Goal: Transaction & Acquisition: Purchase product/service

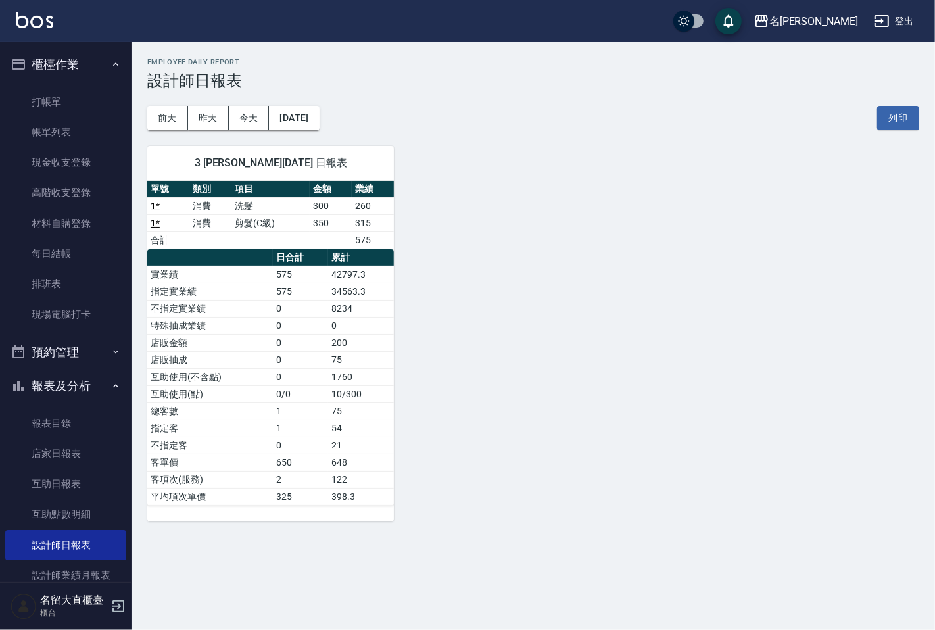
click at [229, 106] on button "今天" at bounding box center [249, 118] width 41 height 24
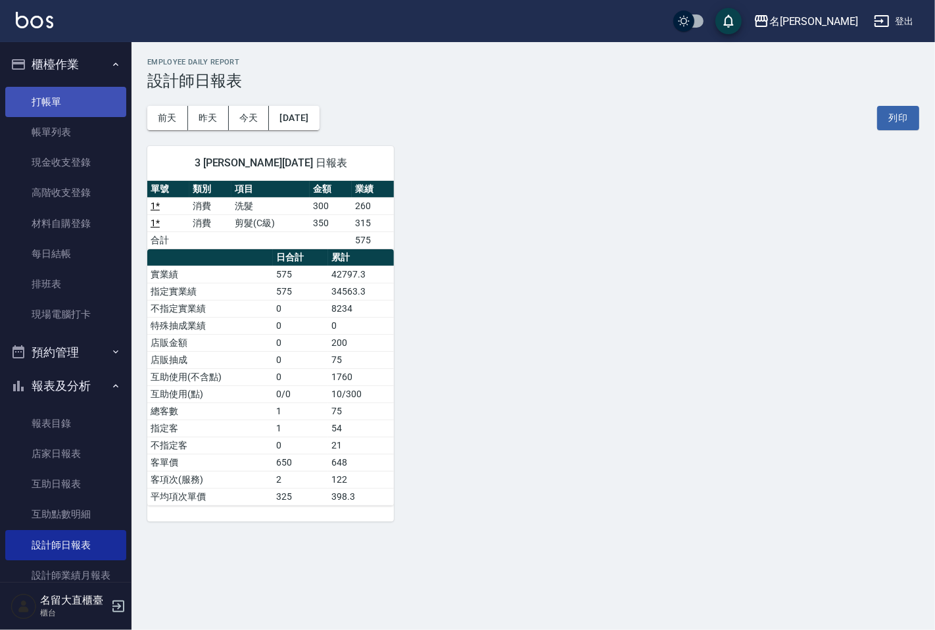
click at [108, 110] on link "打帳單" at bounding box center [65, 102] width 121 height 30
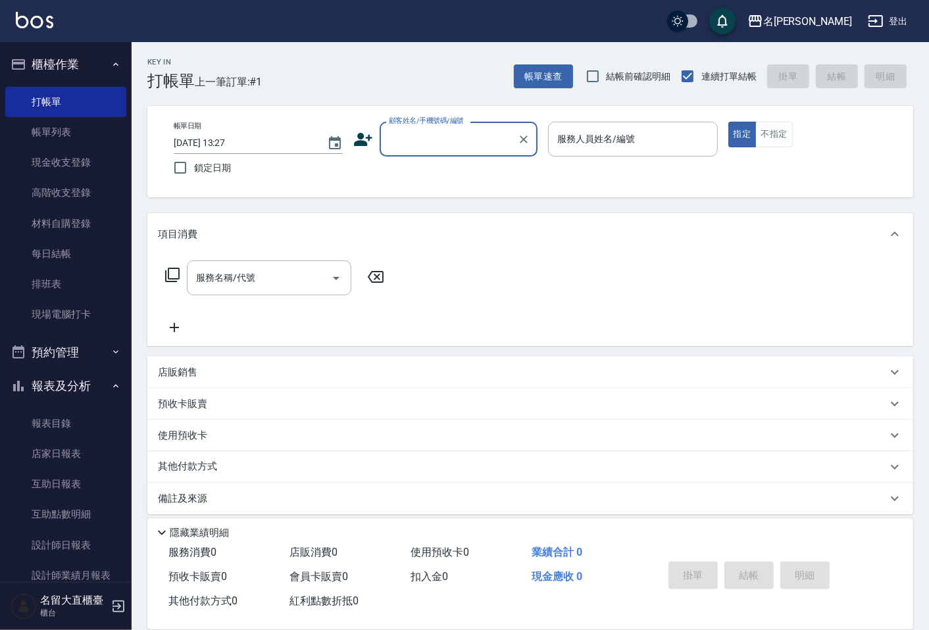
click at [404, 151] on div "顧客姓名/手機號碼/編號" at bounding box center [459, 139] width 158 height 35
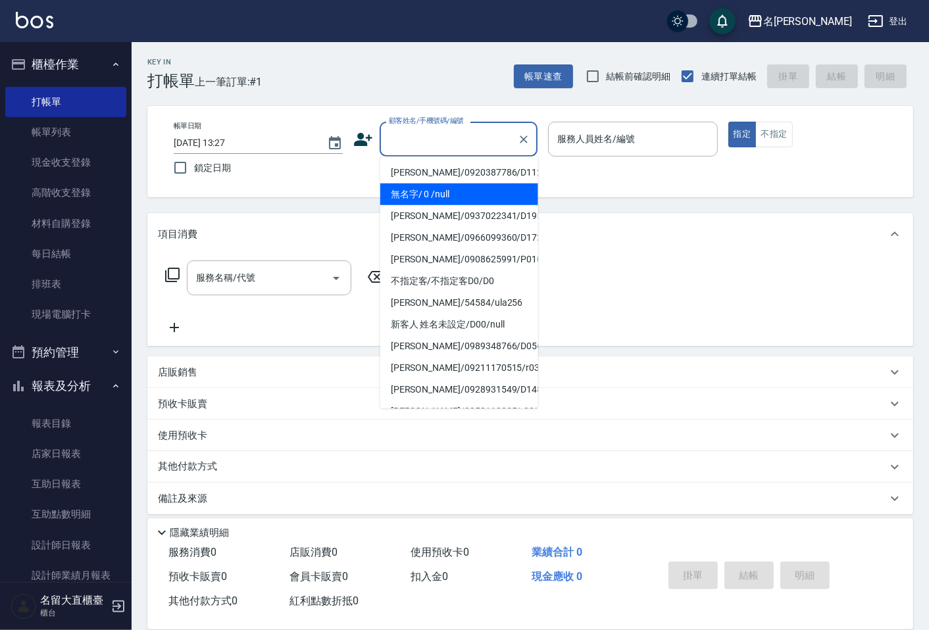
click at [422, 191] on li "無名字/ 0 /null" at bounding box center [459, 195] width 158 height 22
type input "無名字/ 0 /null"
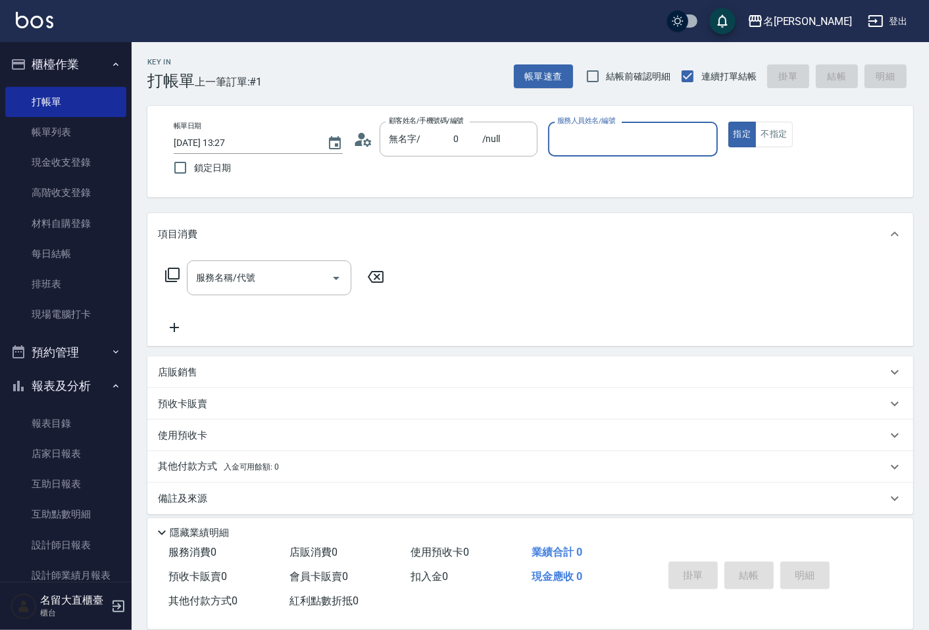
click at [648, 147] on input "服務人員姓名/編號" at bounding box center [632, 139] width 157 height 23
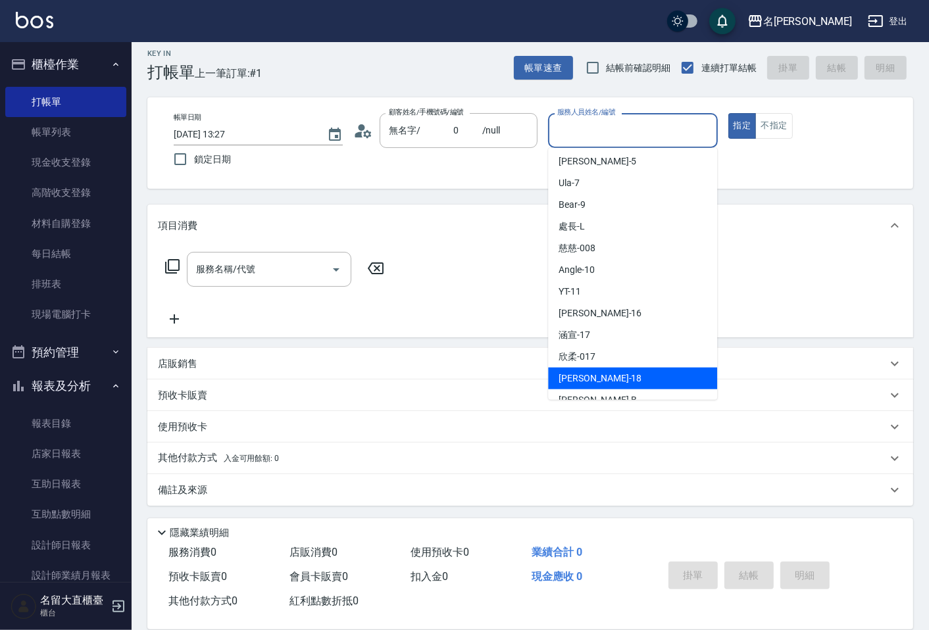
scroll to position [146, 0]
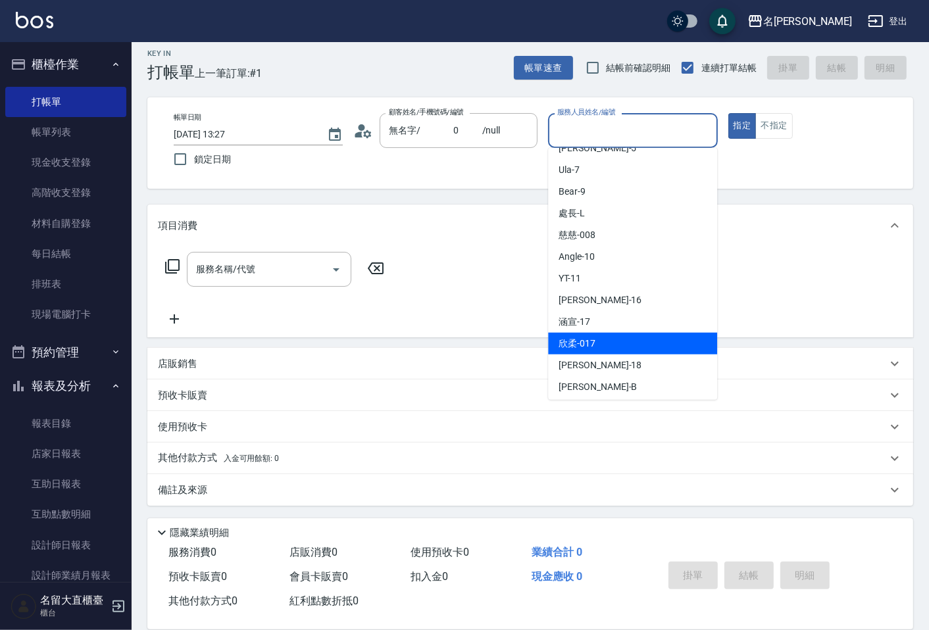
click at [607, 343] on div "欣柔 -017" at bounding box center [632, 344] width 169 height 22
type input "欣柔-017"
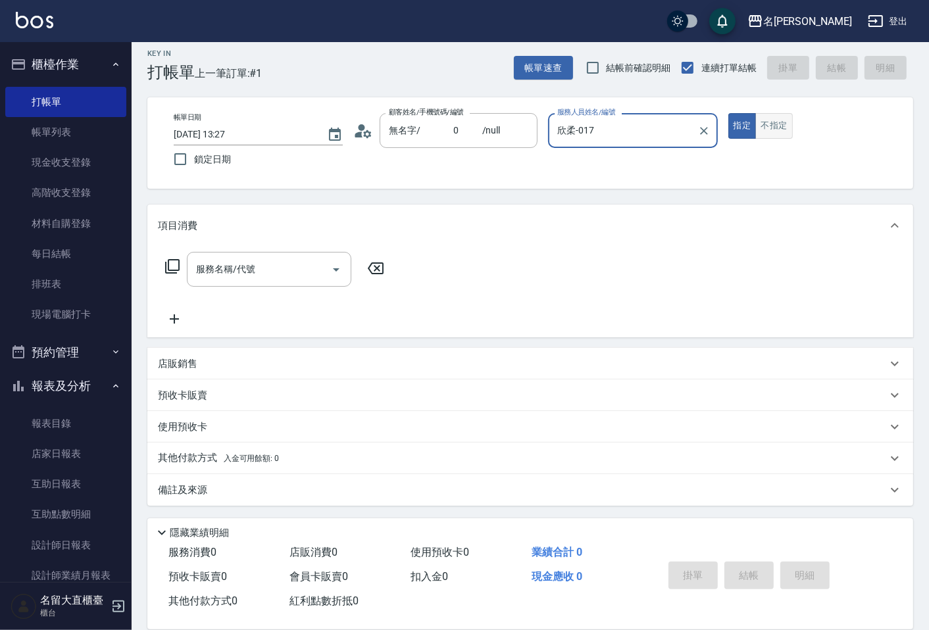
click at [779, 128] on button "不指定" at bounding box center [773, 126] width 37 height 26
click at [220, 270] on input "服務名稱/代號" at bounding box center [259, 269] width 133 height 23
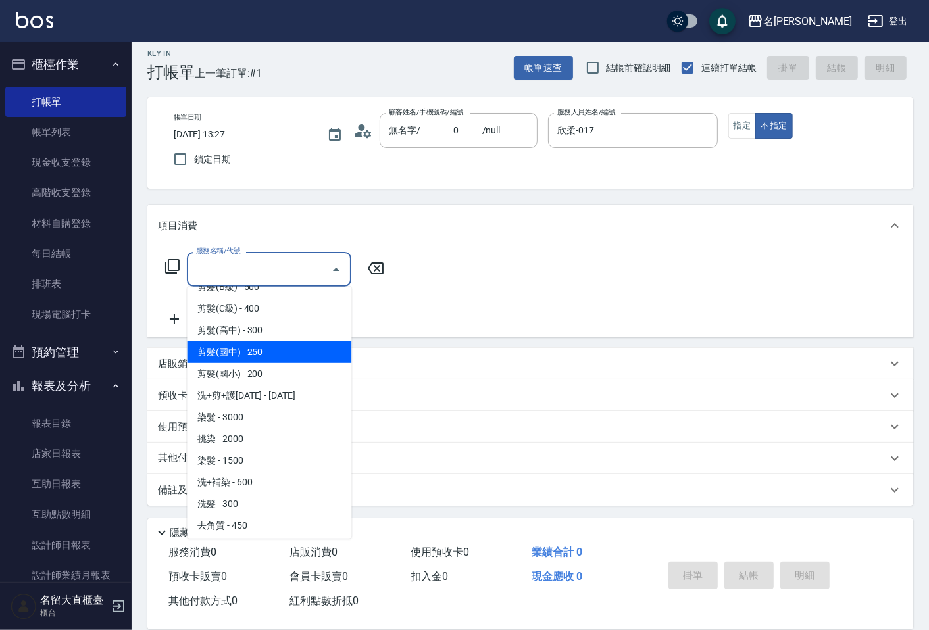
scroll to position [73, 0]
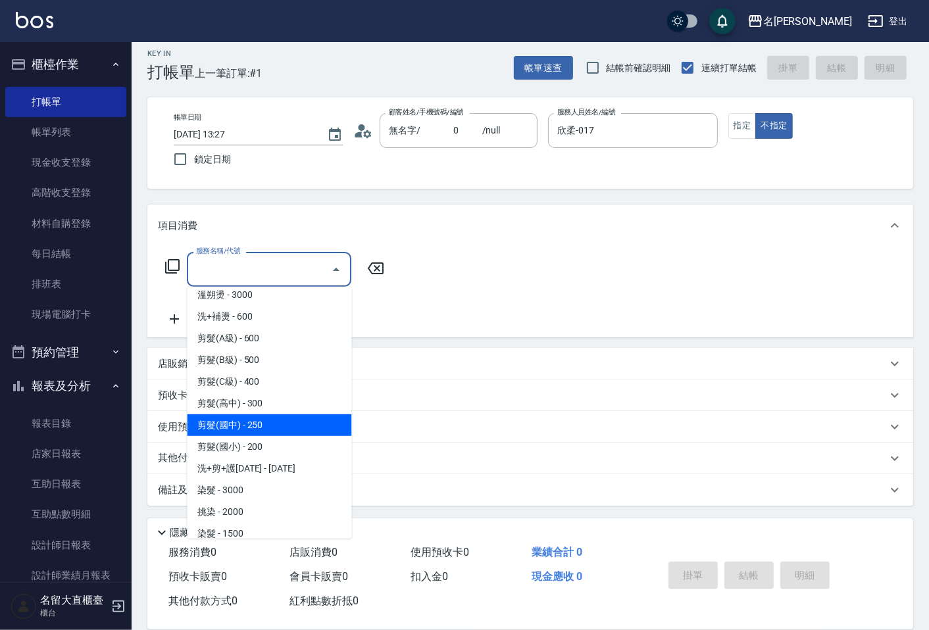
click at [272, 341] on span "剪髮(A級) - 600" at bounding box center [269, 339] width 164 height 22
type input "剪髮(A級)(301)"
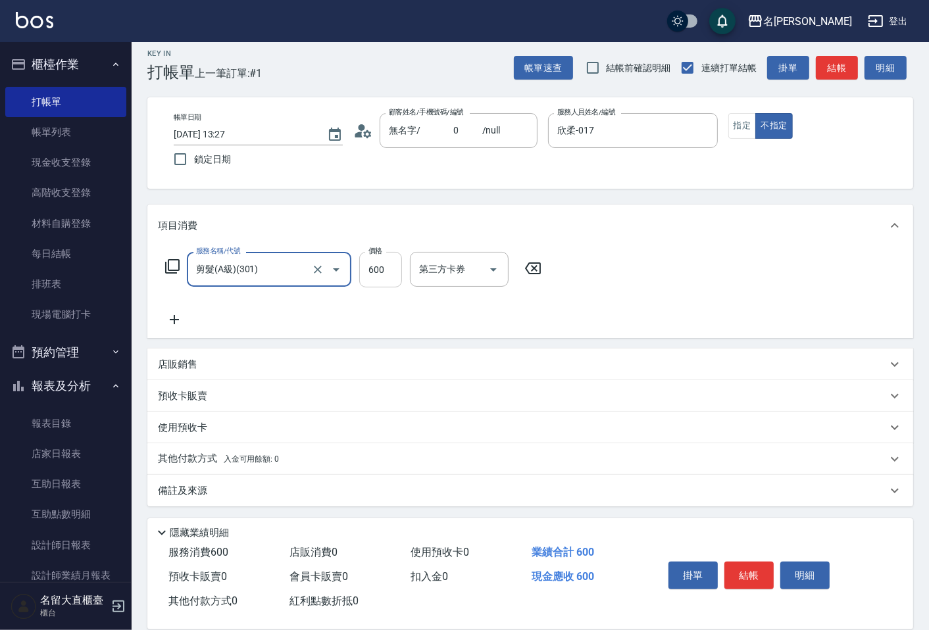
click at [390, 271] on input "600" at bounding box center [380, 270] width 43 height 36
type input "150"
click at [741, 562] on button "結帳" at bounding box center [748, 576] width 49 height 28
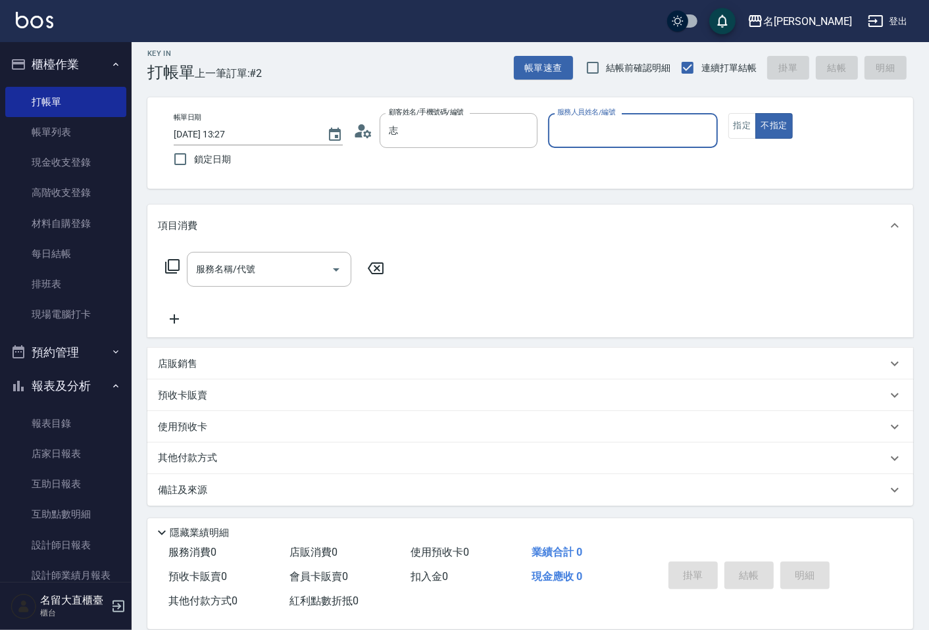
type input "[PERSON_NAME]/0975103058/D136"
type input "[PERSON_NAME]3"
click at [755, 113] on button "不指定" at bounding box center [773, 126] width 37 height 26
type button "false"
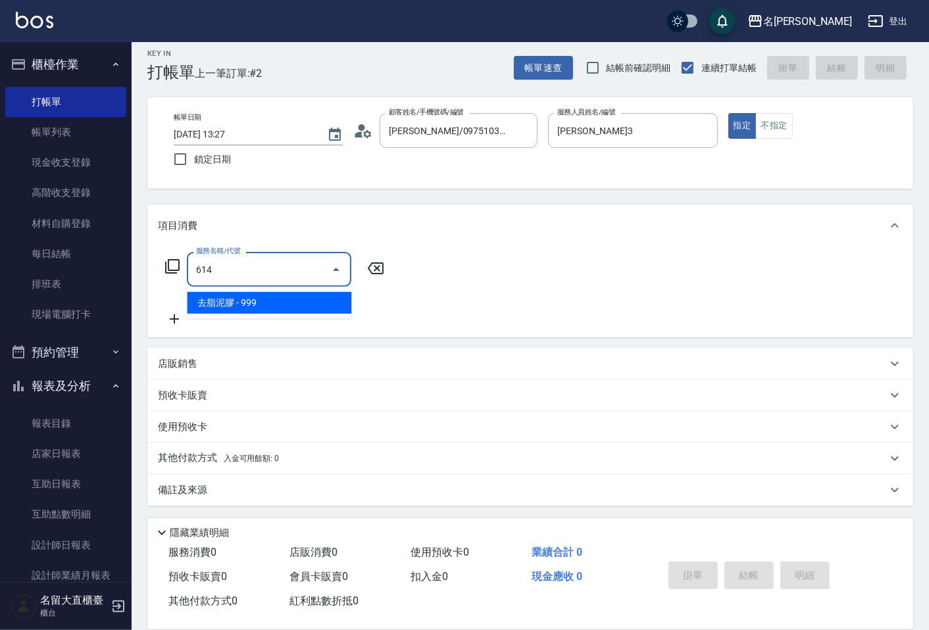
type input "去脂泥膠(614)"
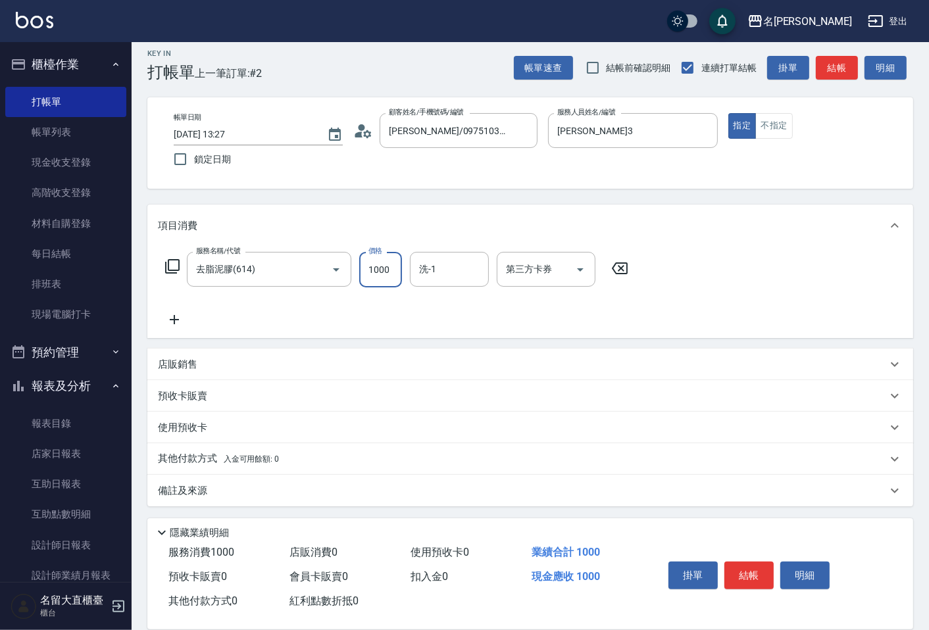
type input "1000"
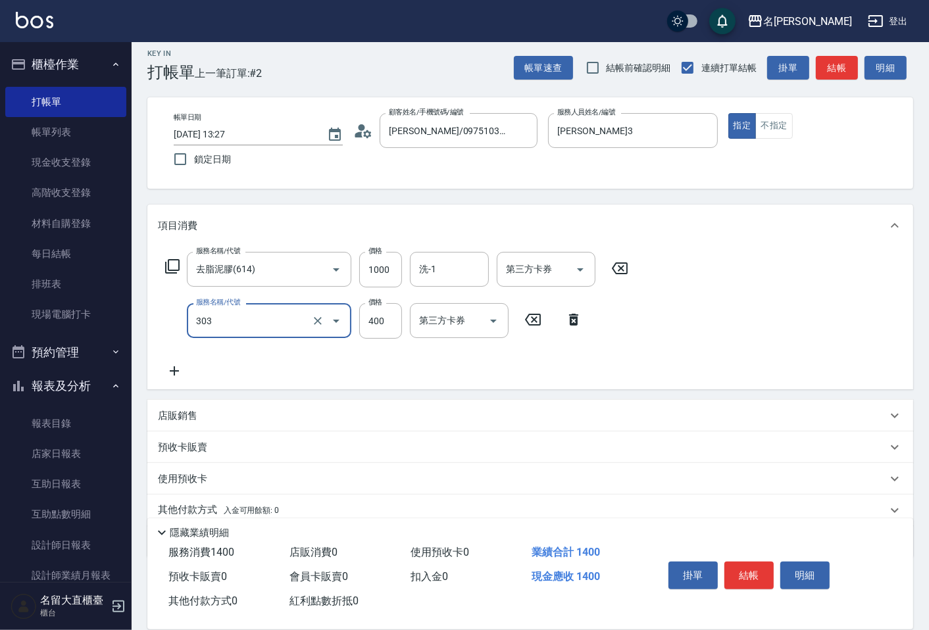
type input "剪髮(C級)(303)"
type input "350"
drag, startPoint x: 9, startPoint y: 11, endPoint x: 191, endPoint y: 512, distance: 533.3
click at [191, 512] on p "其他付款方式 入金可用餘額: 0" at bounding box center [218, 510] width 121 height 14
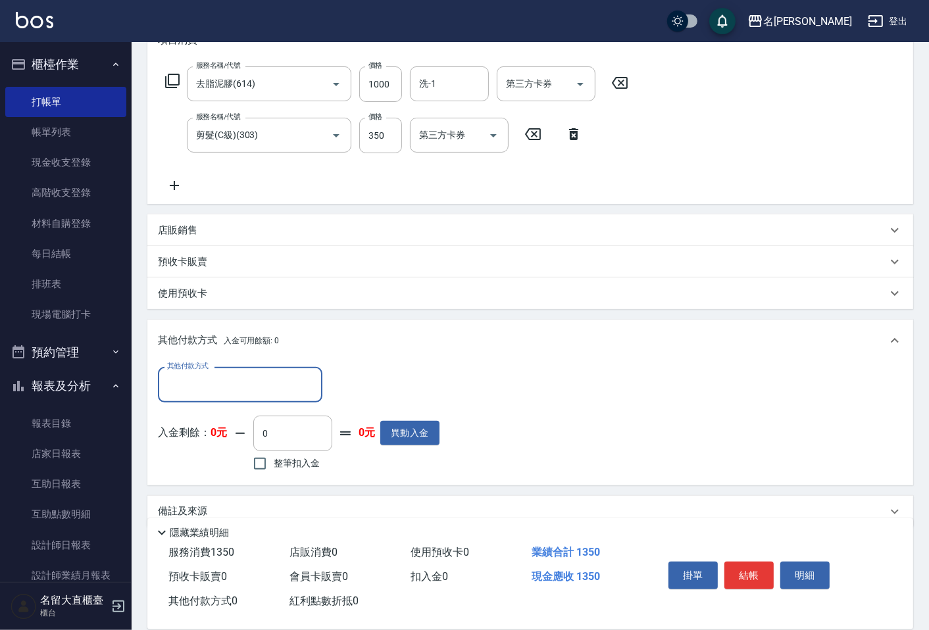
scroll to position [215, 0]
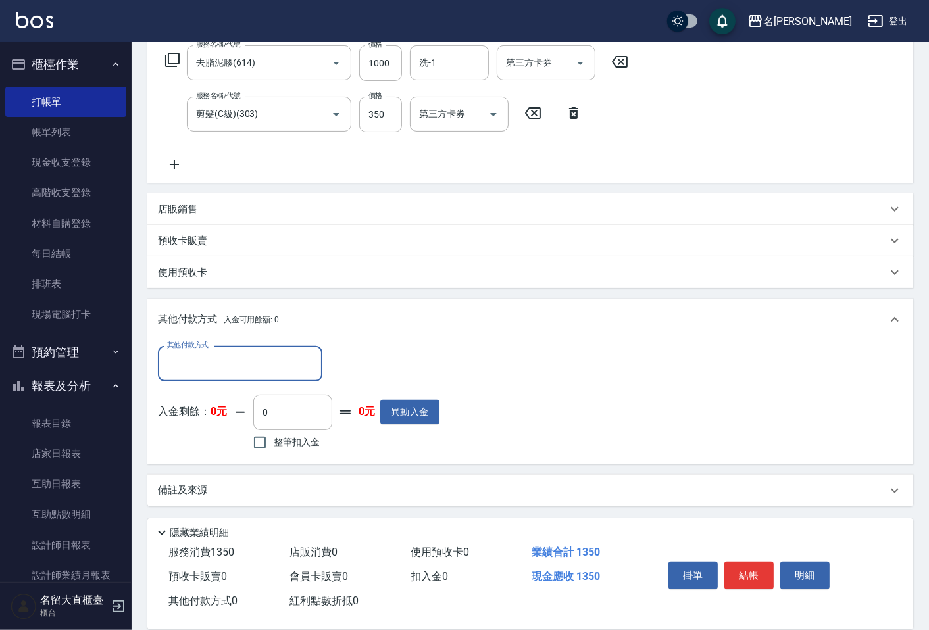
click at [224, 356] on input "其他付款方式" at bounding box center [240, 363] width 153 height 23
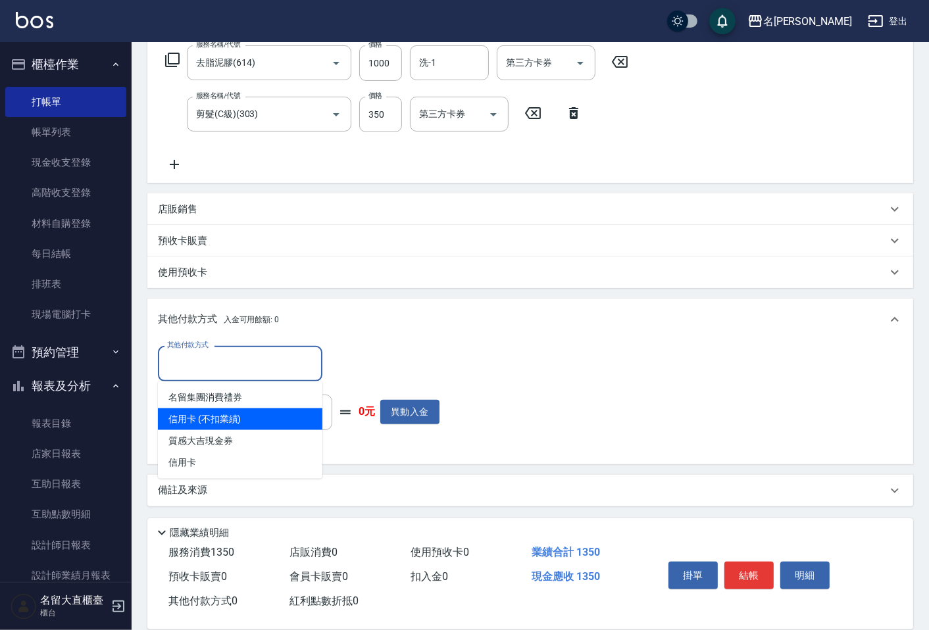
click at [217, 412] on span "信用卡 (不扣業績)" at bounding box center [240, 419] width 164 height 22
type input "信用卡 (不扣業績)"
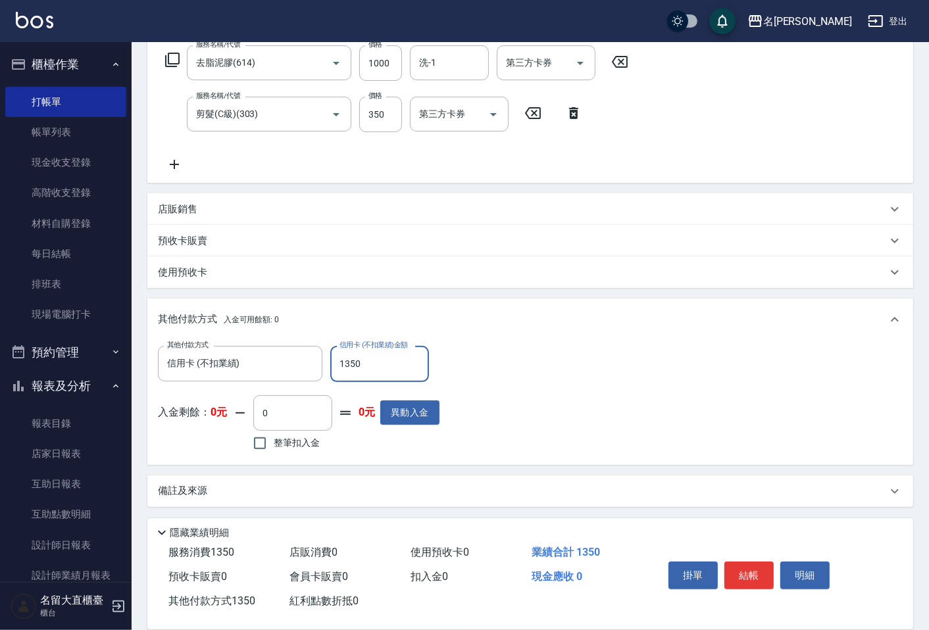
type input "1350"
click at [735, 562] on button "結帳" at bounding box center [748, 576] width 49 height 28
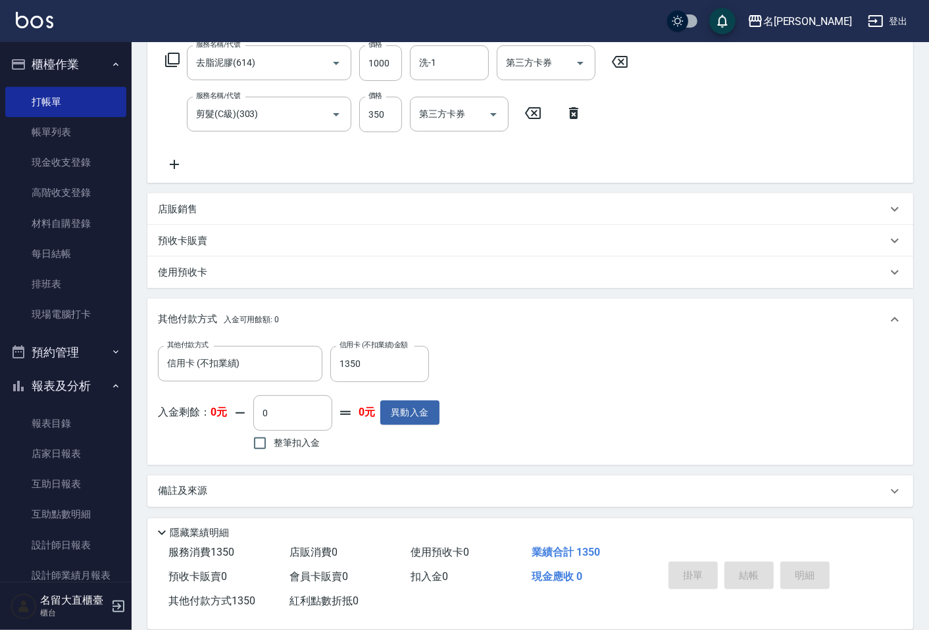
type input "[DATE] 13:46"
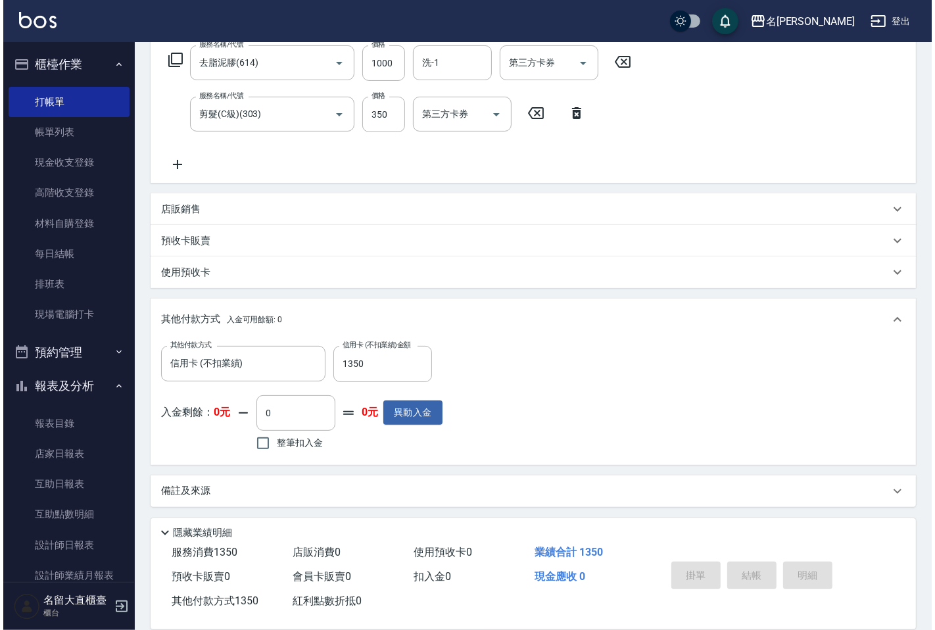
scroll to position [0, 0]
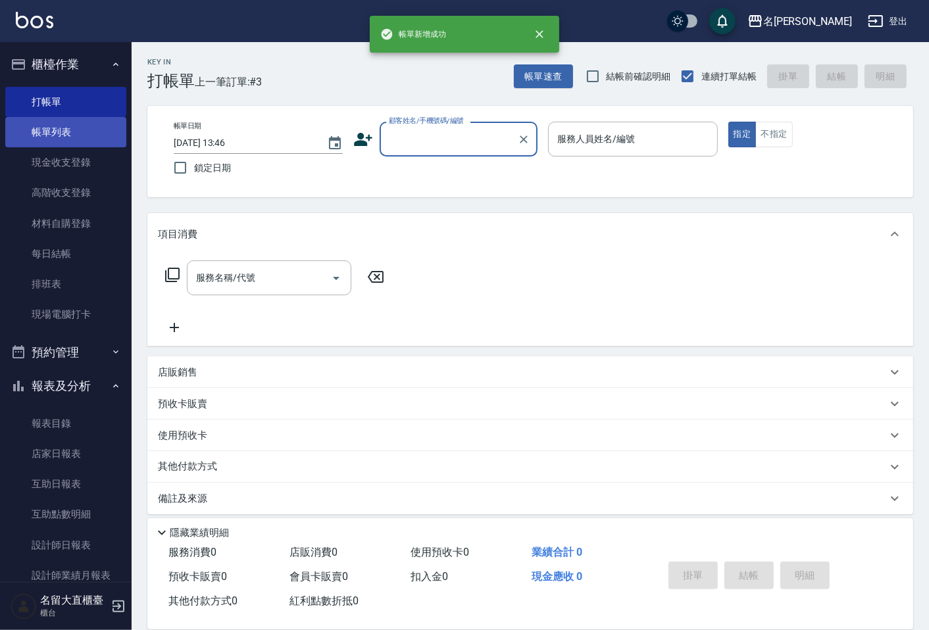
click at [80, 126] on link "帳單列表" at bounding box center [65, 132] width 121 height 30
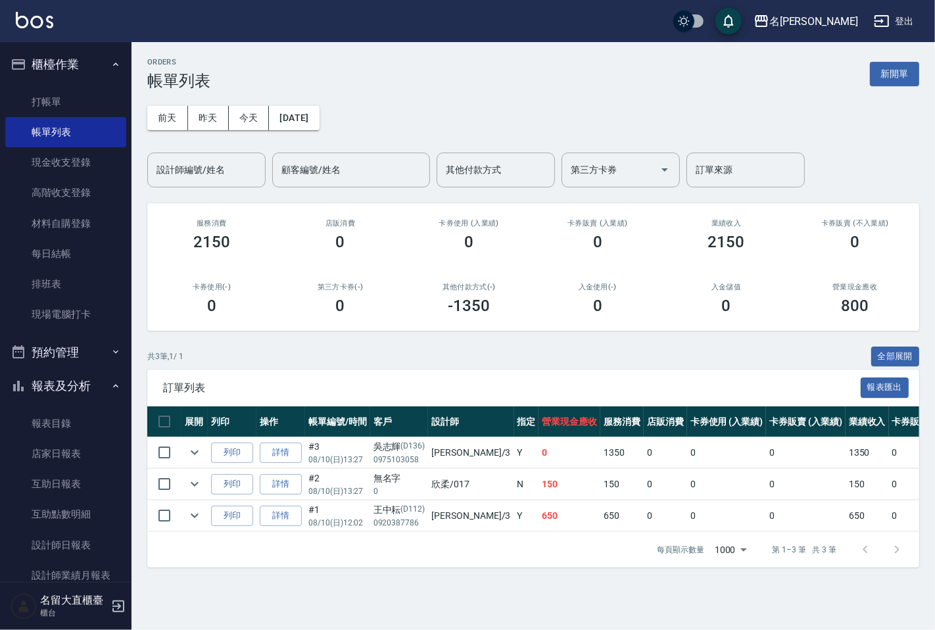
click at [222, 188] on div "ORDERS 帳單列表 新開單 [DATE] [DATE] [DATE] [DATE] 設計師編號/姓名 設計師編號/姓名 顧客編號/姓名 顧客編號/姓名 其…" at bounding box center [534, 312] width 804 height 541
click at [220, 171] on input "設計師編號/姓名" at bounding box center [206, 170] width 107 height 23
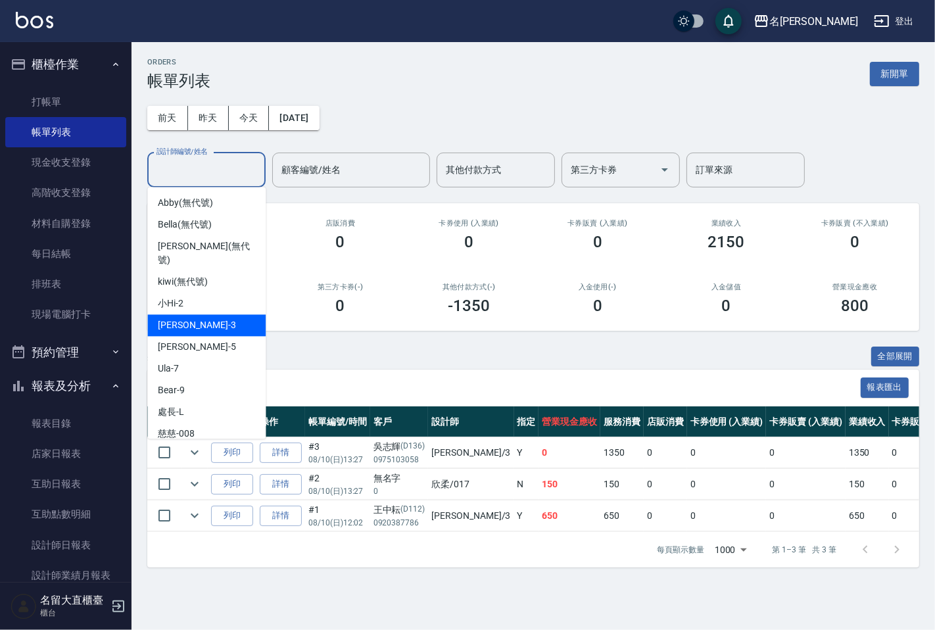
click at [185, 318] on span "[PERSON_NAME]3" at bounding box center [197, 325] width 78 height 14
type input "[PERSON_NAME]3"
